Goal: Transaction & Acquisition: Subscribe to service/newsletter

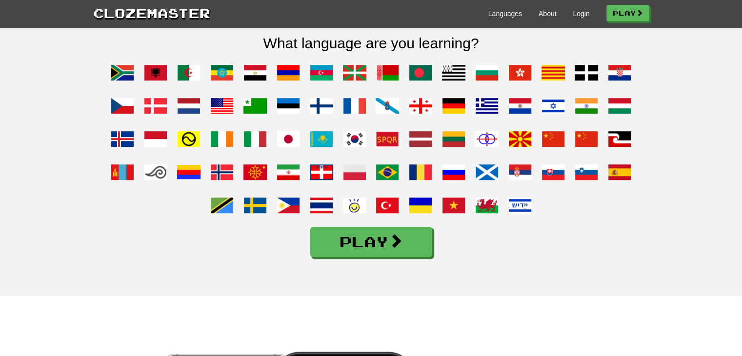
scroll to position [776, 0]
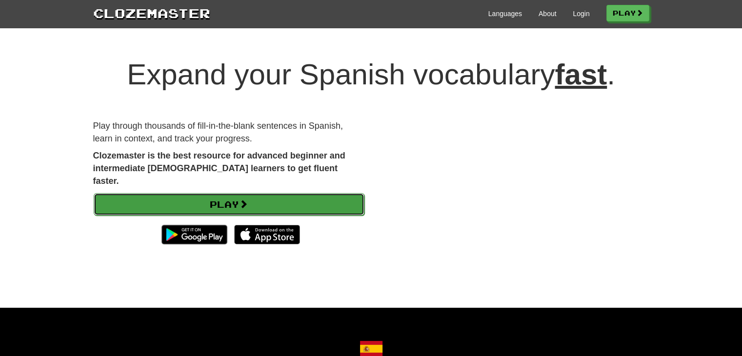
click at [343, 195] on link "Play" at bounding box center [229, 204] width 271 height 22
